Goal: Task Accomplishment & Management: Manage account settings

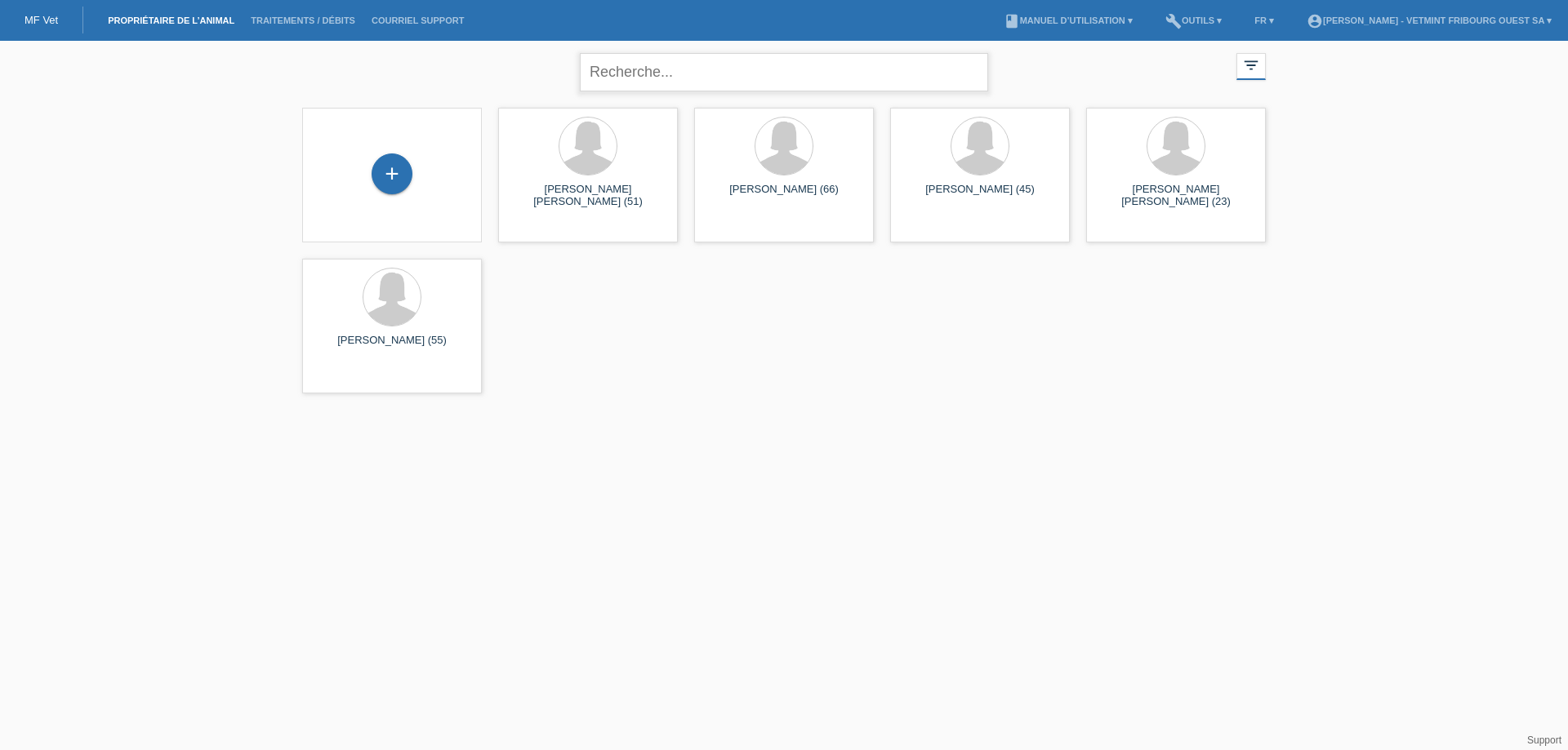
click at [696, 84] on input "text" at bounding box center [784, 72] width 408 height 39
type input "gavin"
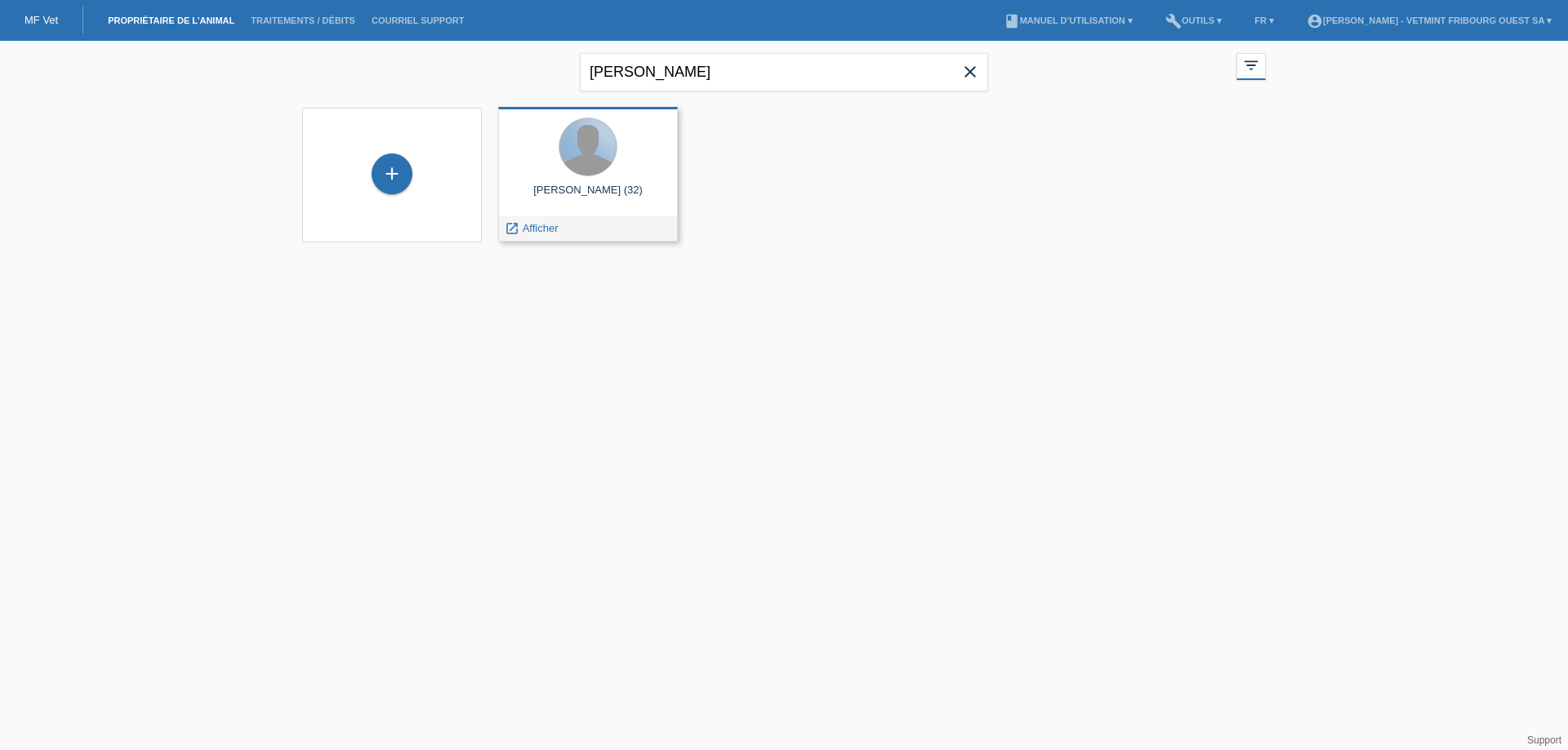
click at [592, 164] on div at bounding box center [587, 146] width 57 height 57
click at [590, 198] on div "Thibault Gavin (32)" at bounding box center [588, 197] width 153 height 26
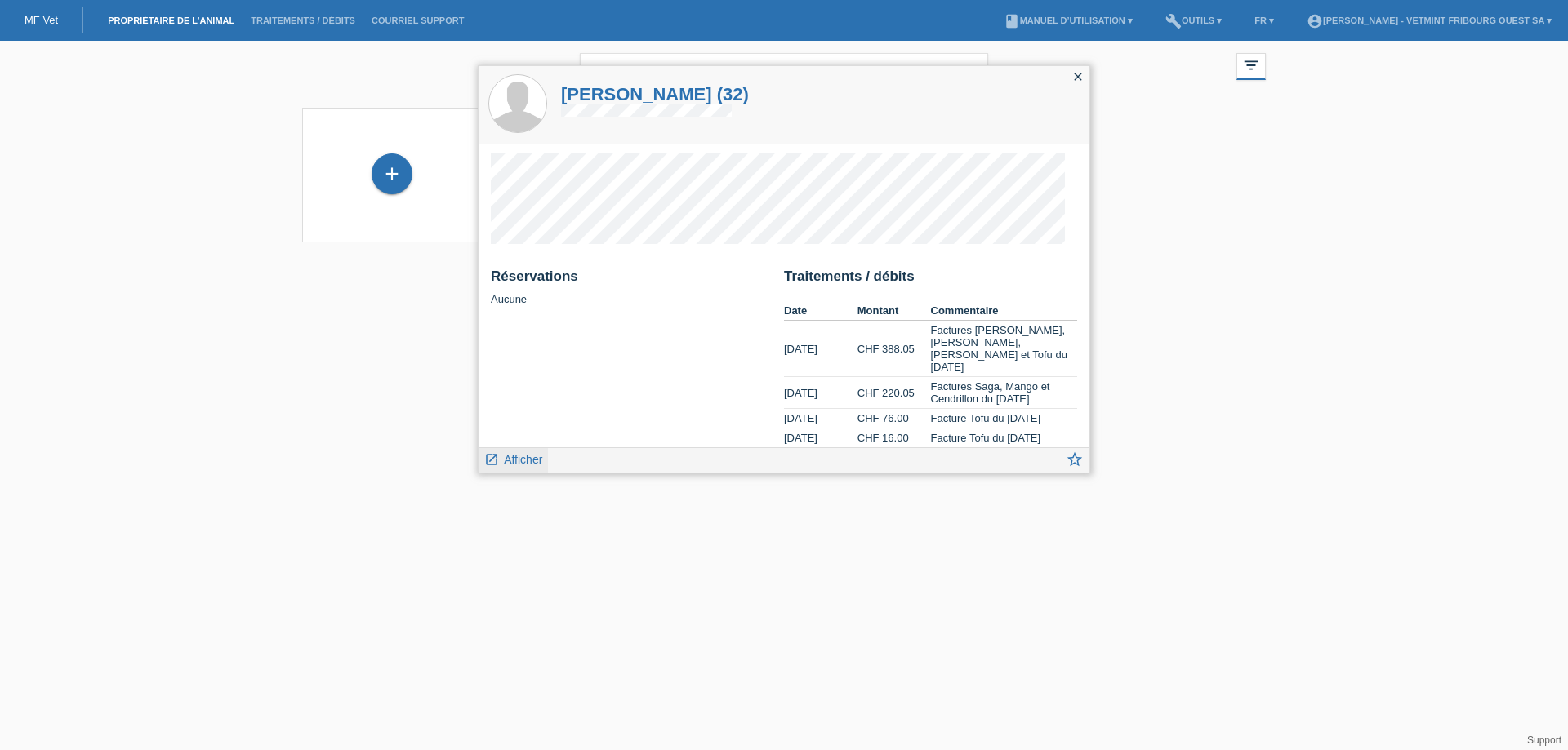
click at [524, 461] on span "Afficher" at bounding box center [523, 460] width 39 height 13
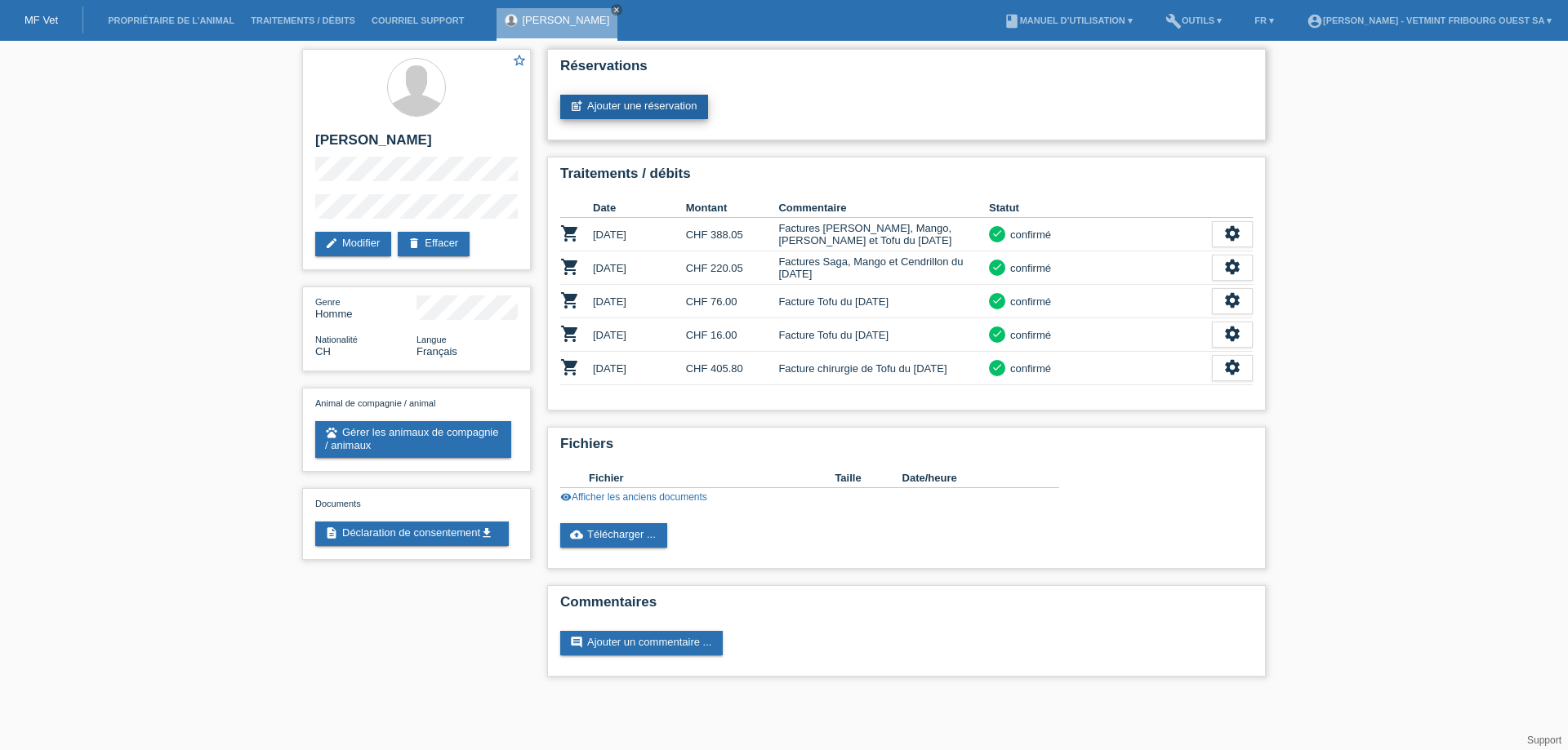
click at [674, 105] on link "post_add Ajouter une réservation" at bounding box center [634, 106] width 148 height 24
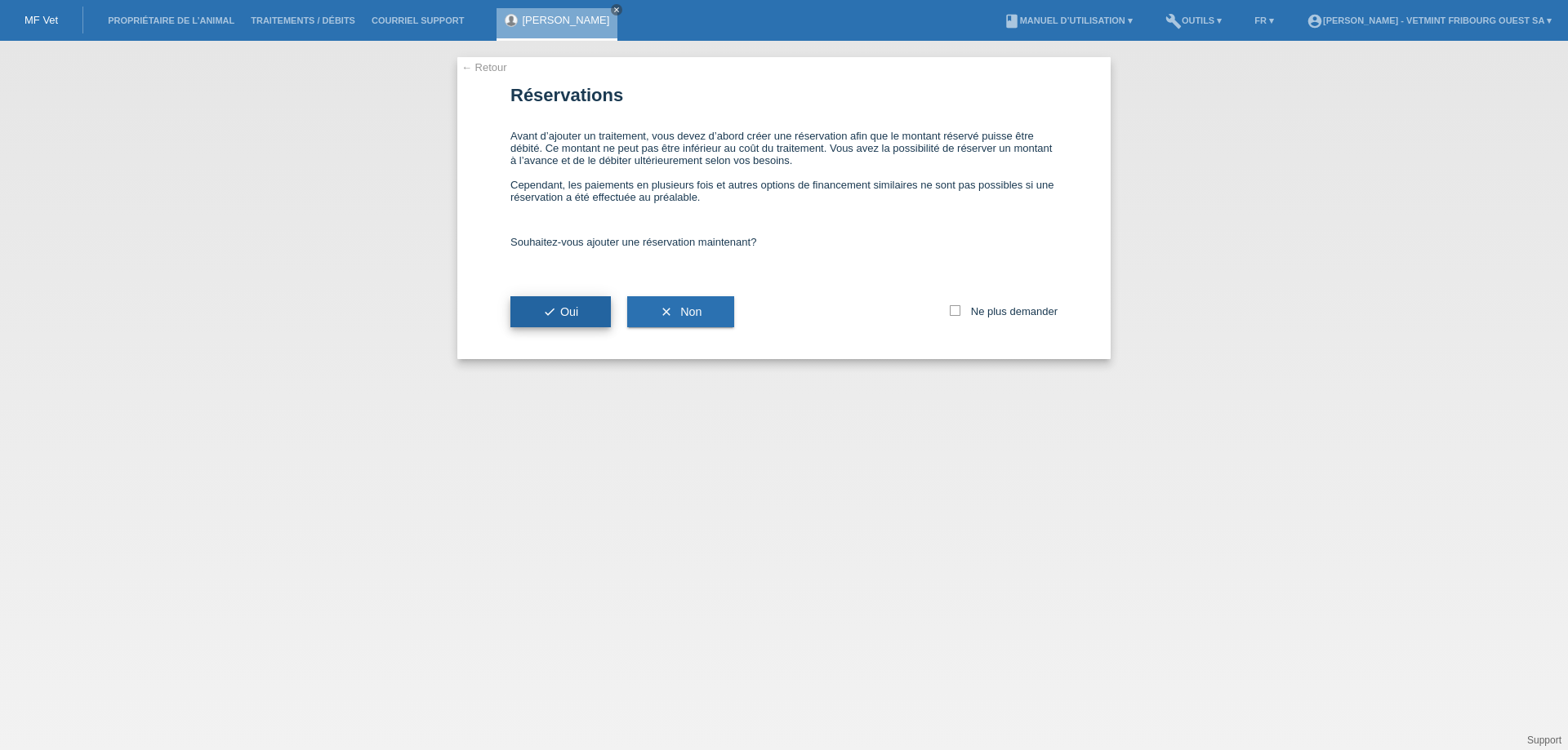
click at [564, 303] on button "check Oui" at bounding box center [560, 312] width 100 height 31
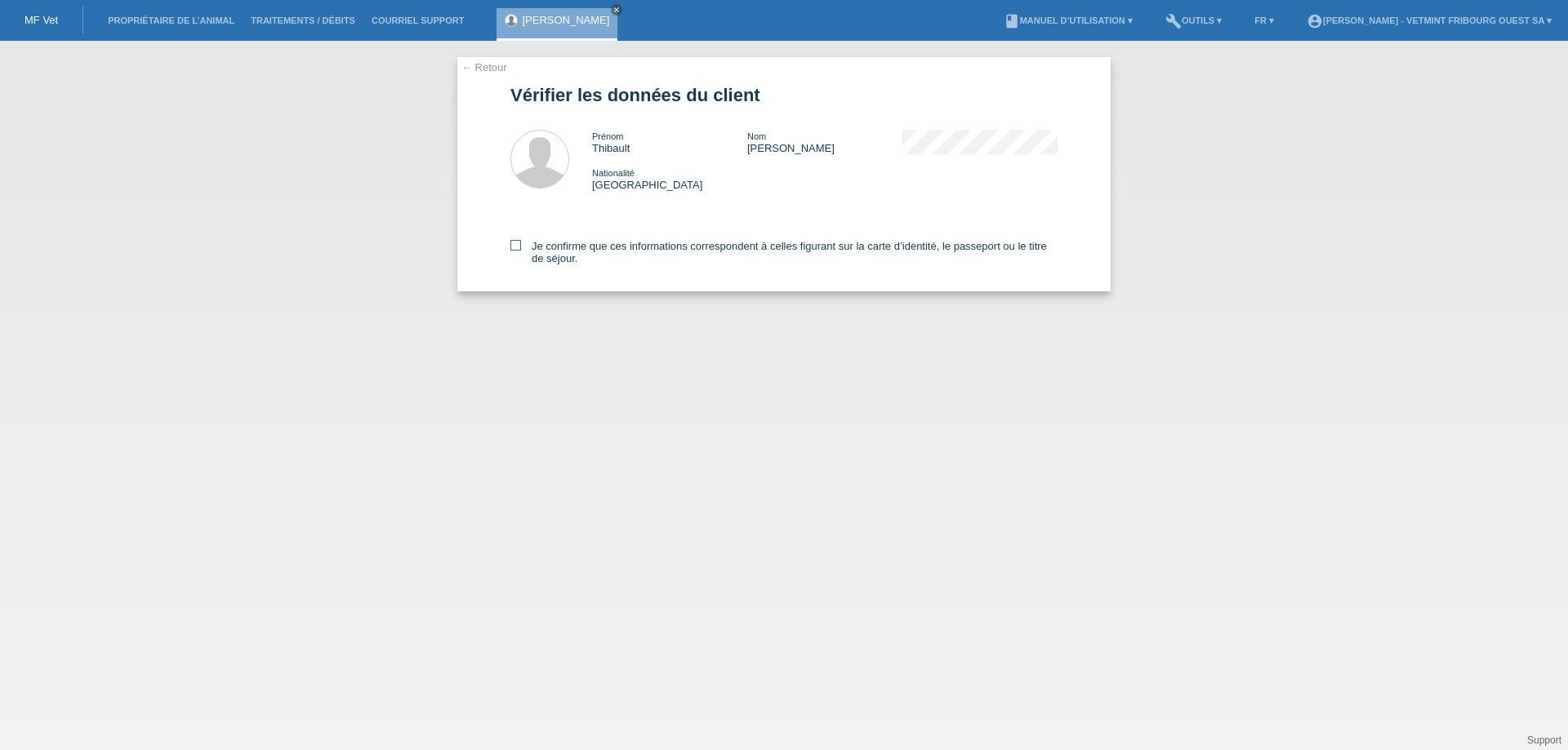
click at [602, 242] on label "Je confirme que ces informations correspondent à celles figurant sur la carte d…" at bounding box center [784, 252] width 547 height 24
click at [521, 242] on input "Je confirme que ces informations correspondent à celles figurant sur la carte d…" at bounding box center [516, 245] width 11 height 11
checkbox input "true"
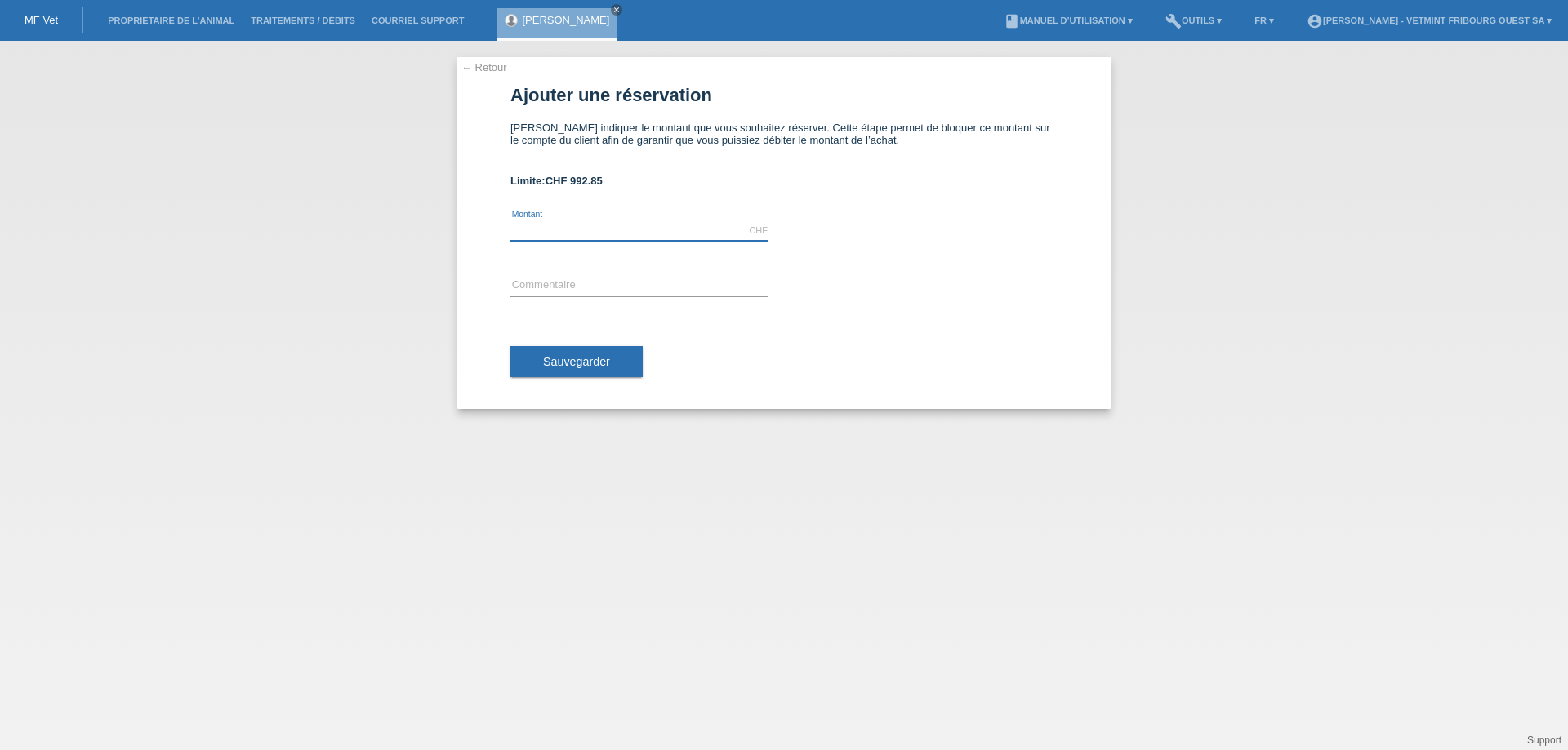
click at [650, 221] on input "text" at bounding box center [638, 230] width 257 height 21
type input "286.30"
click at [647, 283] on input "text" at bounding box center [638, 286] width 257 height 21
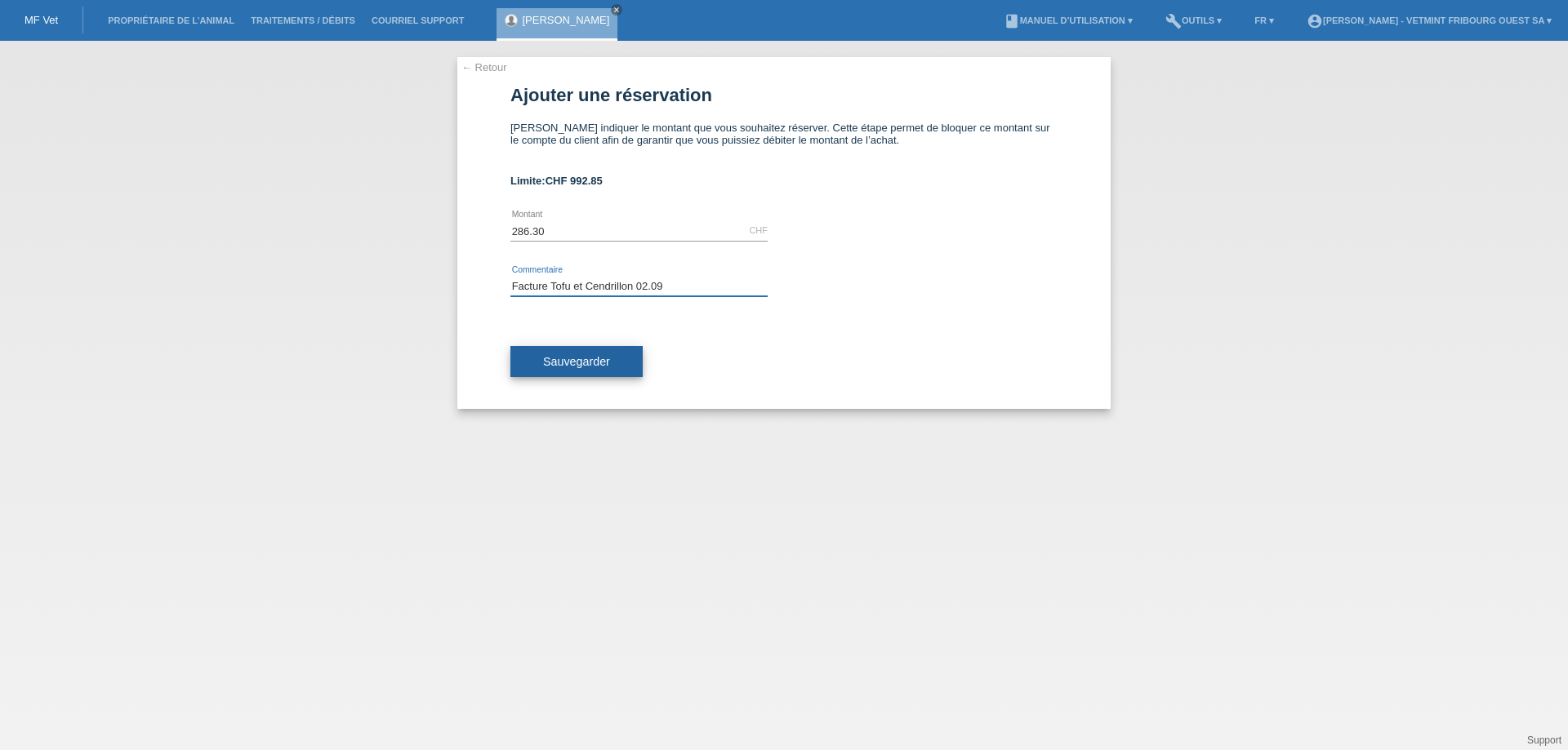
type input "Facture Tofu et Cendrillon 02.09"
click at [576, 360] on span "Sauvegarder" at bounding box center [576, 361] width 67 height 13
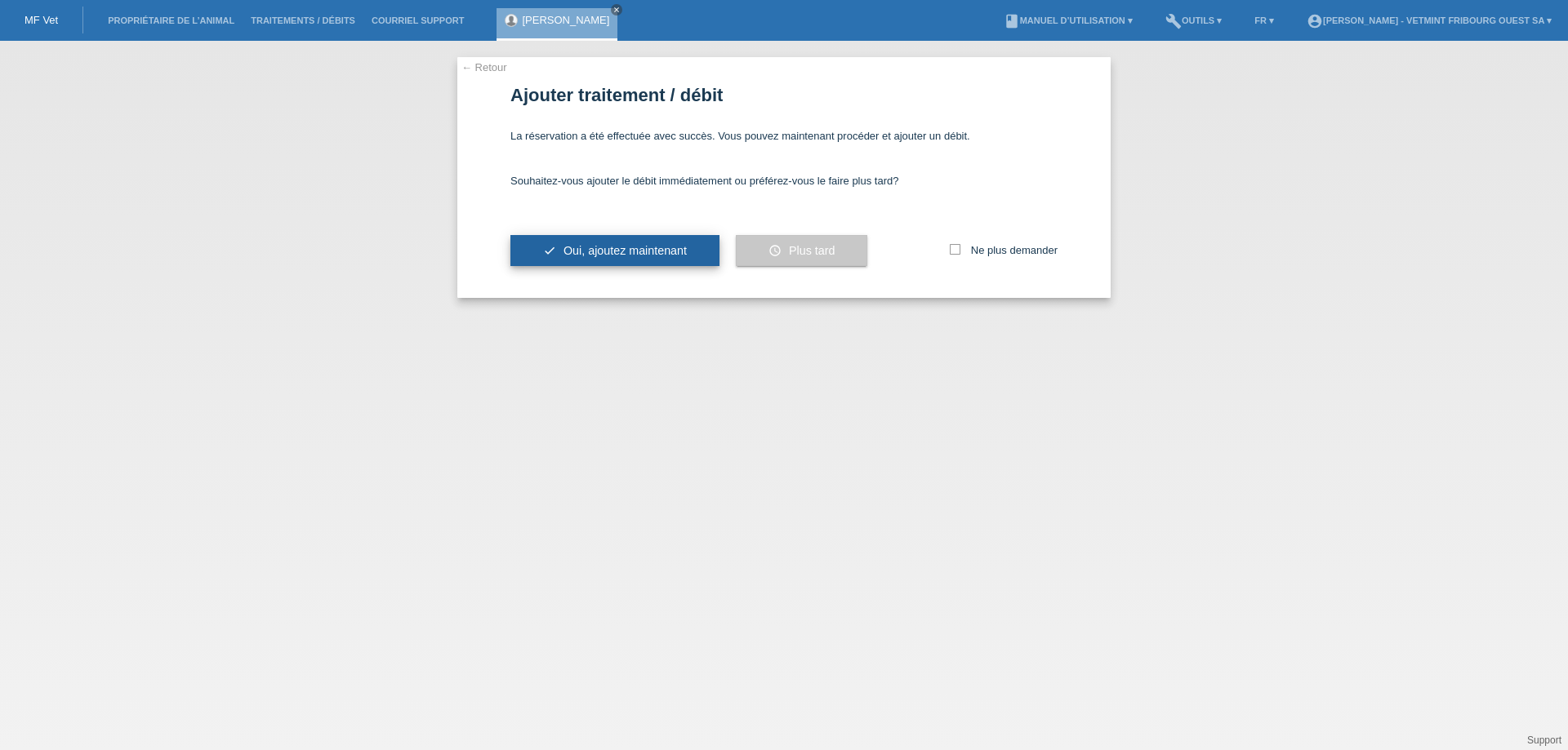
click at [624, 252] on span "Oui, ajoutez maintenant" at bounding box center [625, 251] width 124 height 13
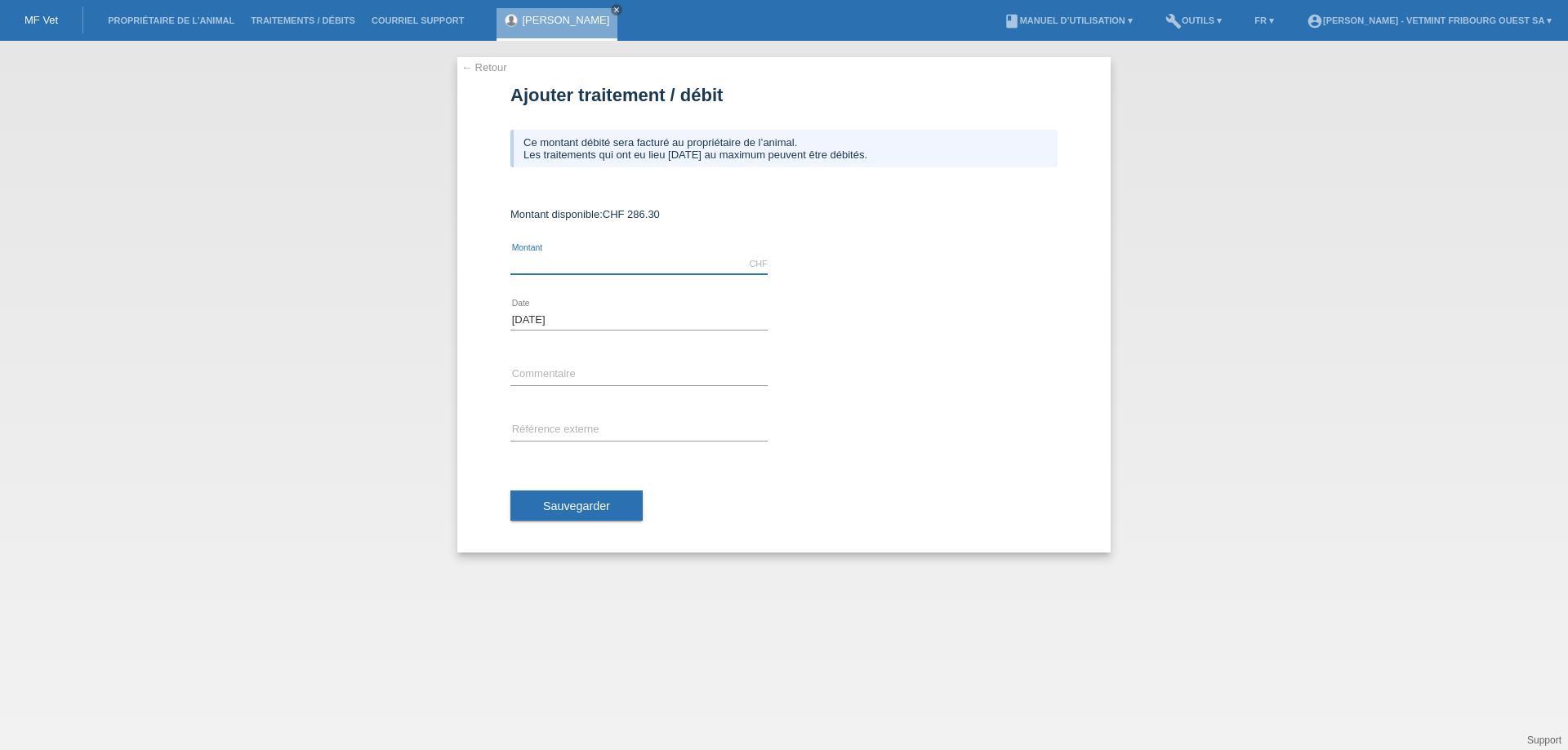
click at [618, 264] on input "text" at bounding box center [638, 264] width 257 height 21
type input "286.30"
click at [633, 381] on input "text" at bounding box center [638, 375] width 257 height 21
type input "Facture Tofu et Cendrillon 02.09"
click at [600, 508] on span "Sauvegarder" at bounding box center [576, 506] width 67 height 13
